Goal: Go to known website: Go to known website

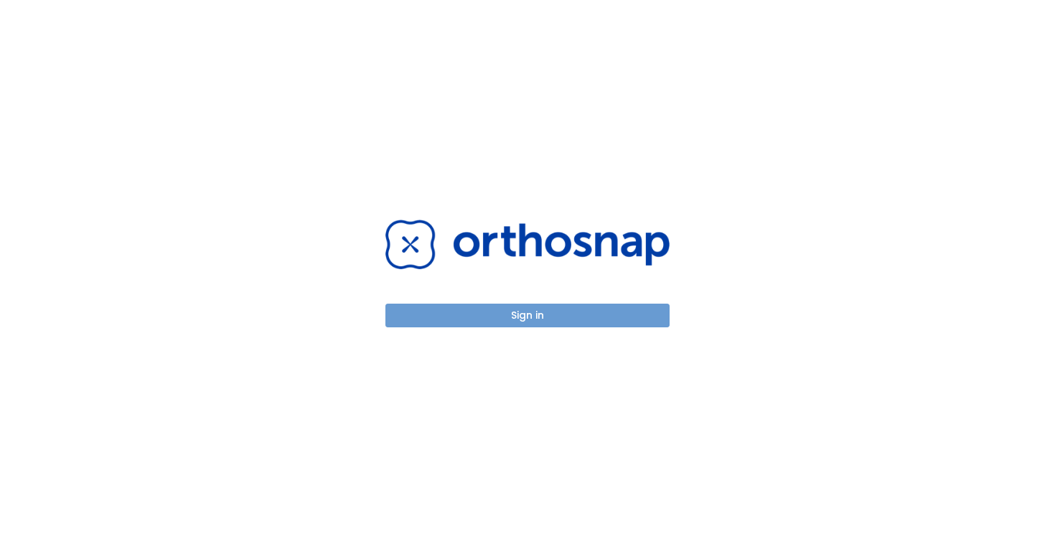
click at [502, 324] on button "Sign in" at bounding box center [527, 316] width 284 height 24
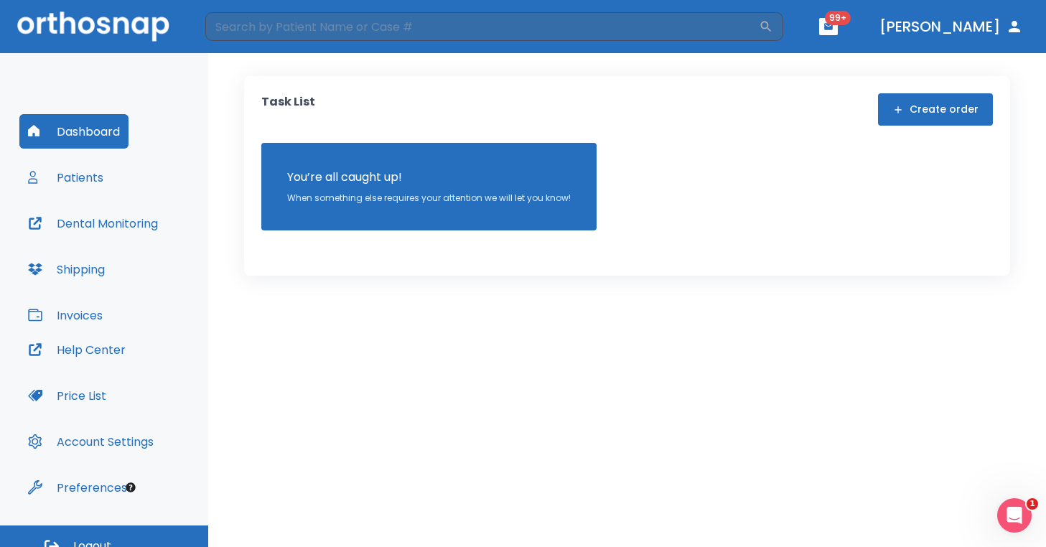
click at [109, 215] on button "Dental Monitoring" at bounding box center [92, 223] width 147 height 34
